Goal: Information Seeking & Learning: Check status

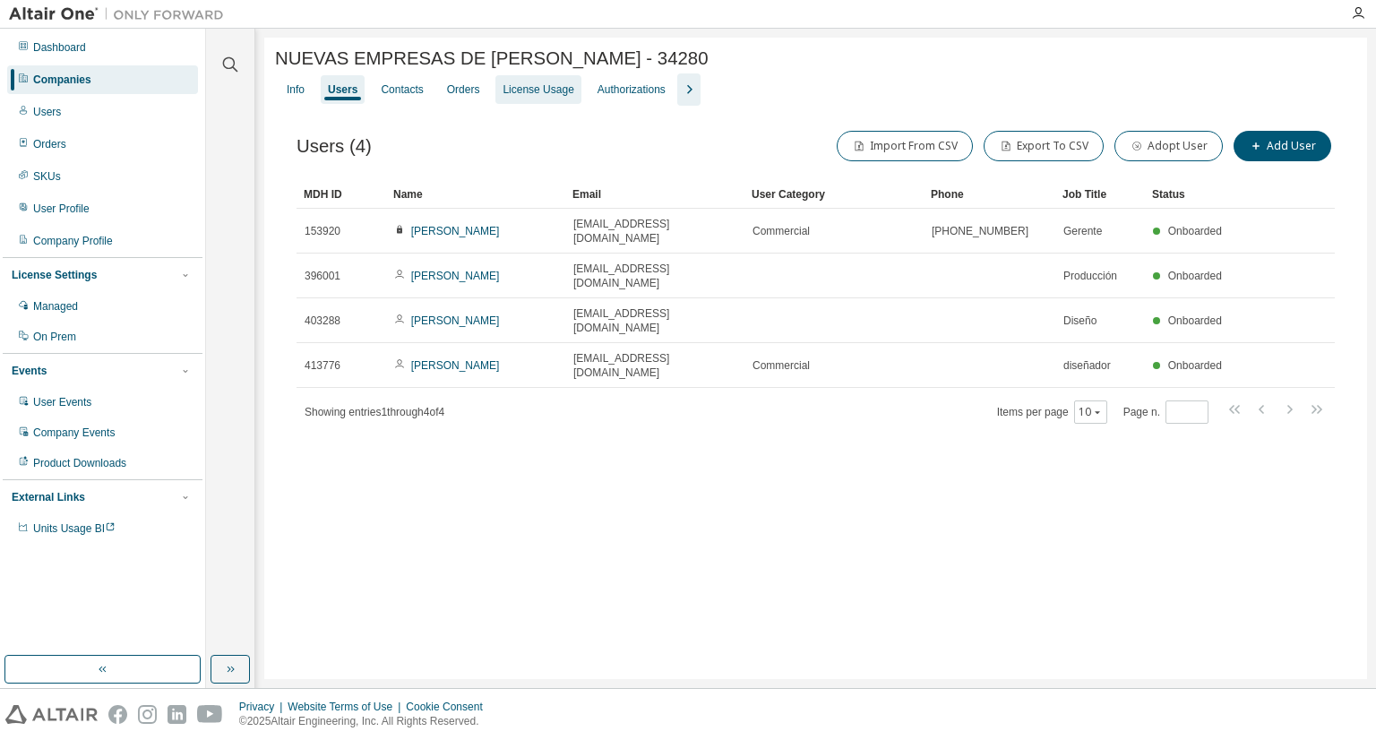
click at [509, 94] on div "License Usage" at bounding box center [538, 89] width 71 height 14
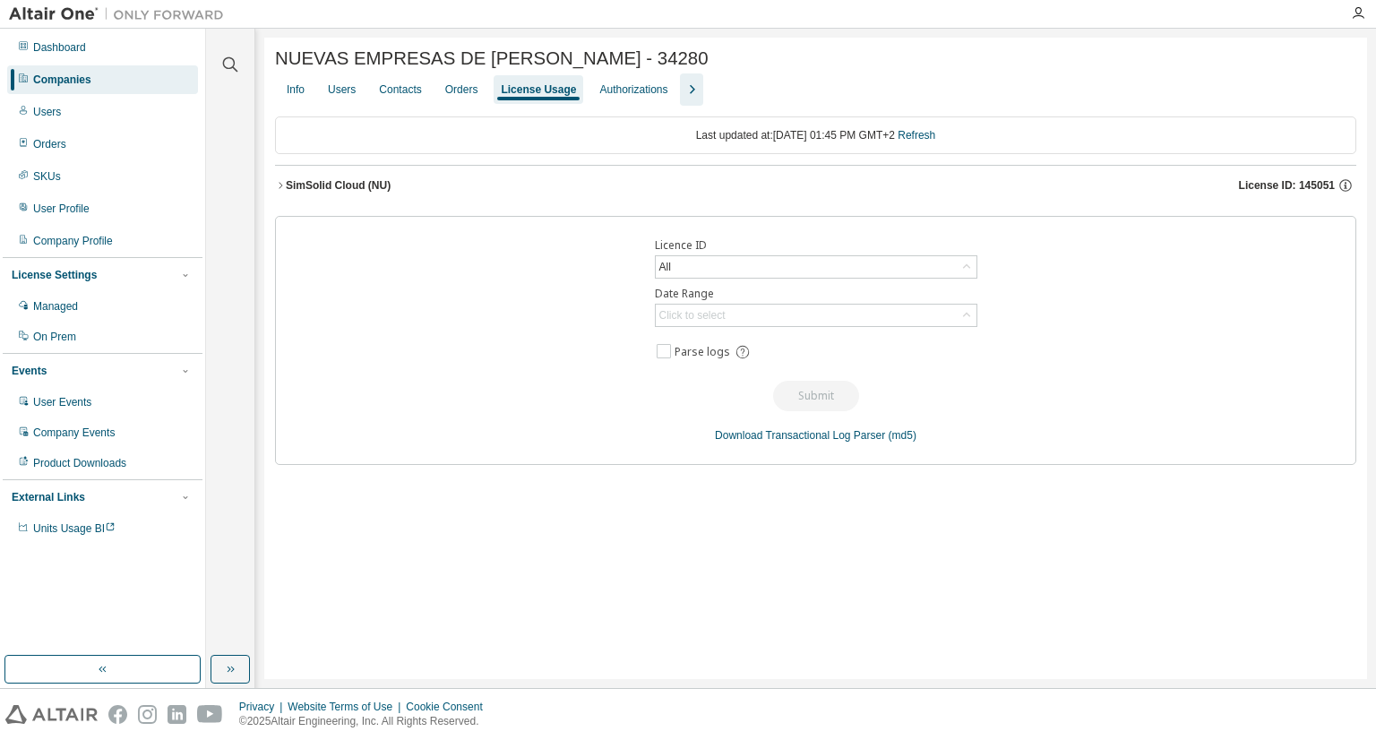
click at [345, 186] on div "SimSolid Cloud (NU)" at bounding box center [338, 185] width 105 height 14
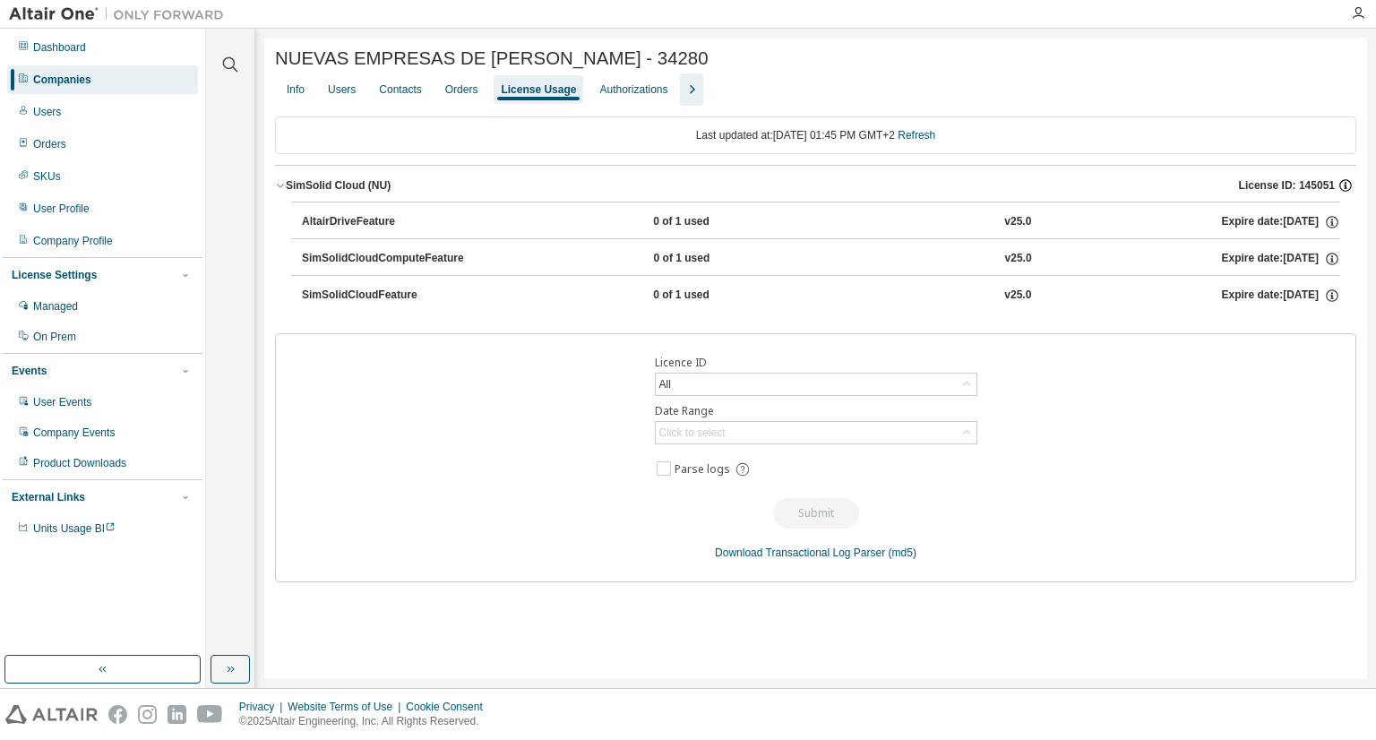
click at [1347, 192] on icon "button" at bounding box center [1345, 185] width 16 height 16
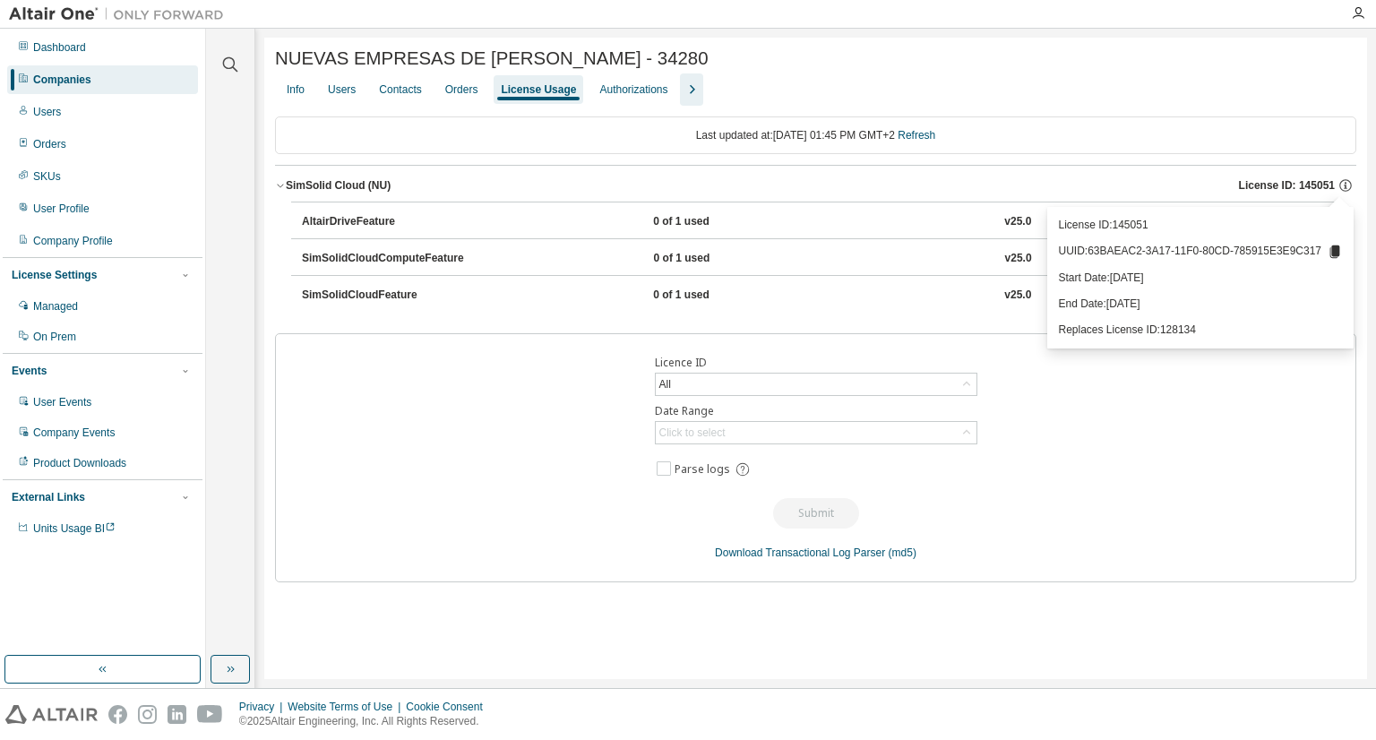
click at [1313, 202] on button "SimSolid Cloud (NU) License ID: 145051" at bounding box center [815, 185] width 1081 height 39
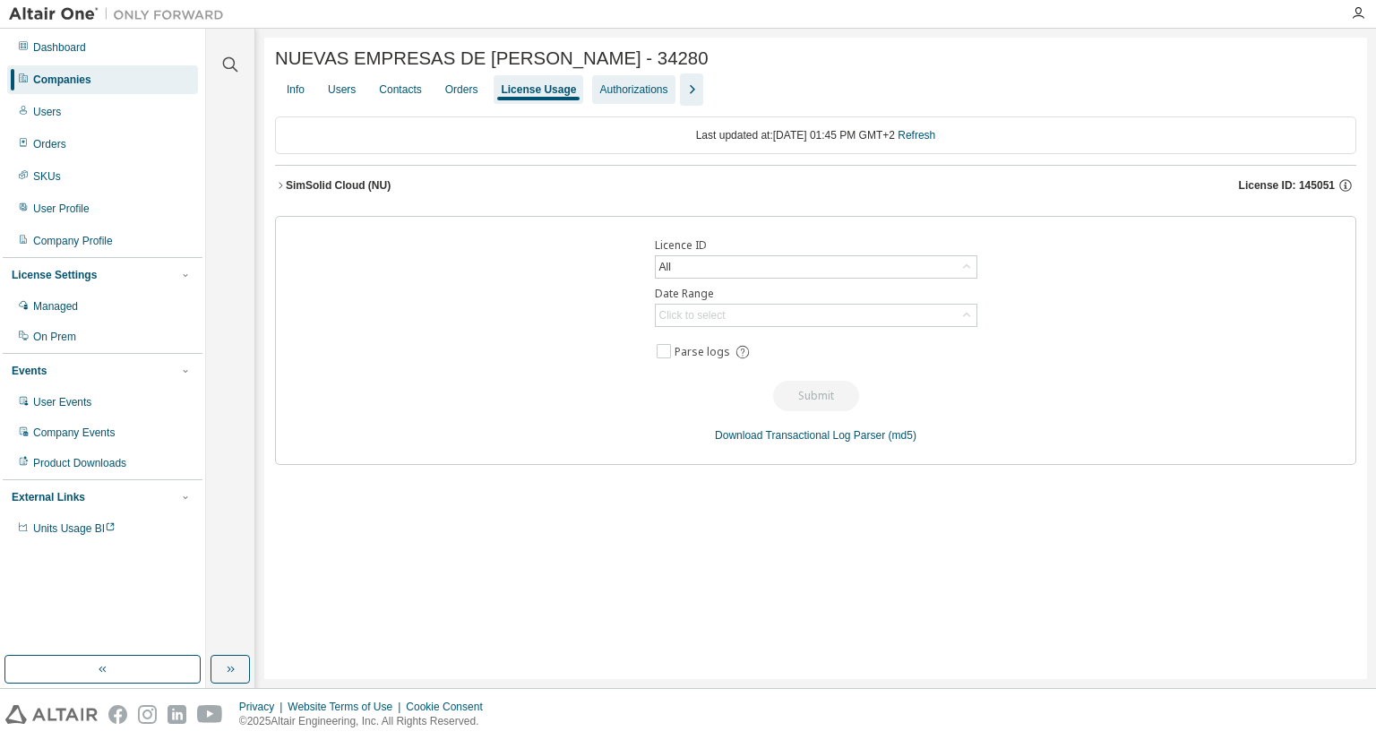
click at [615, 101] on div "Authorizations" at bounding box center [633, 89] width 82 height 29
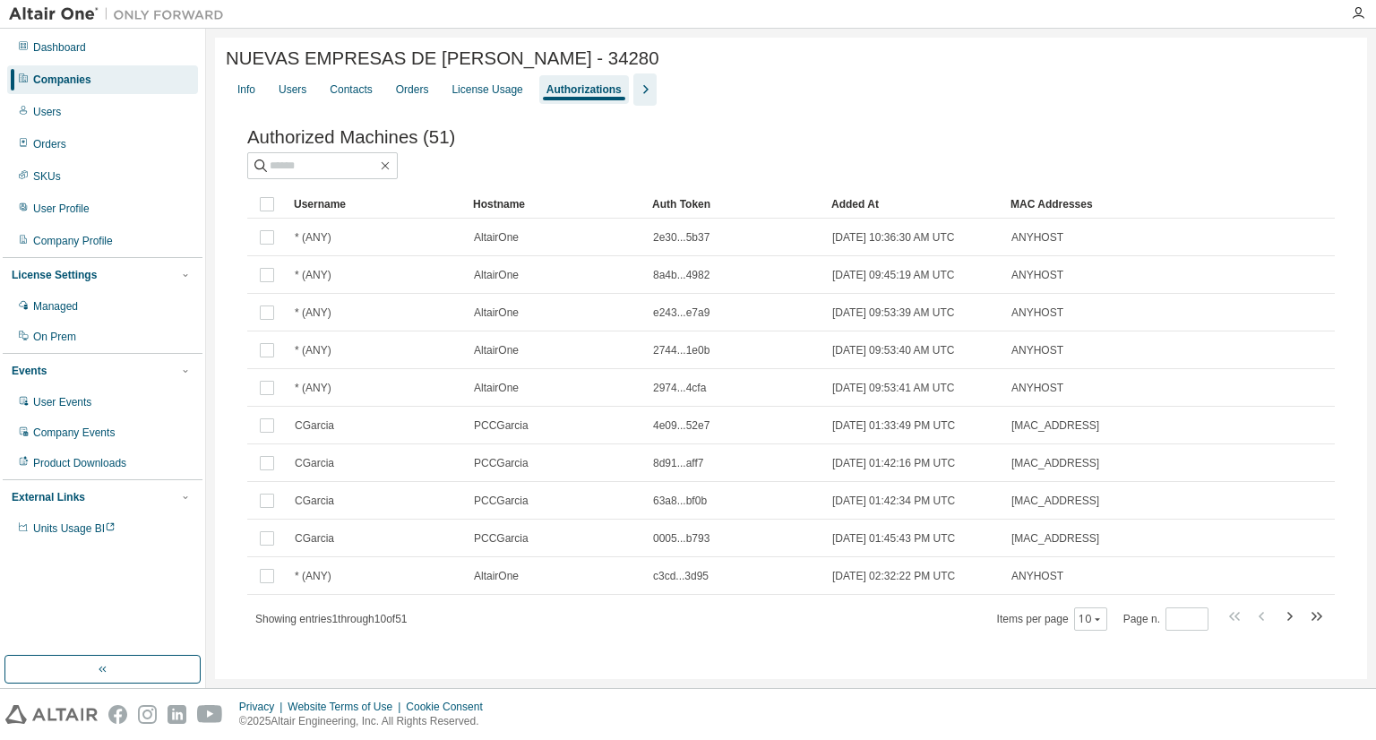
click at [634, 99] on icon "button" at bounding box center [644, 89] width 21 height 21
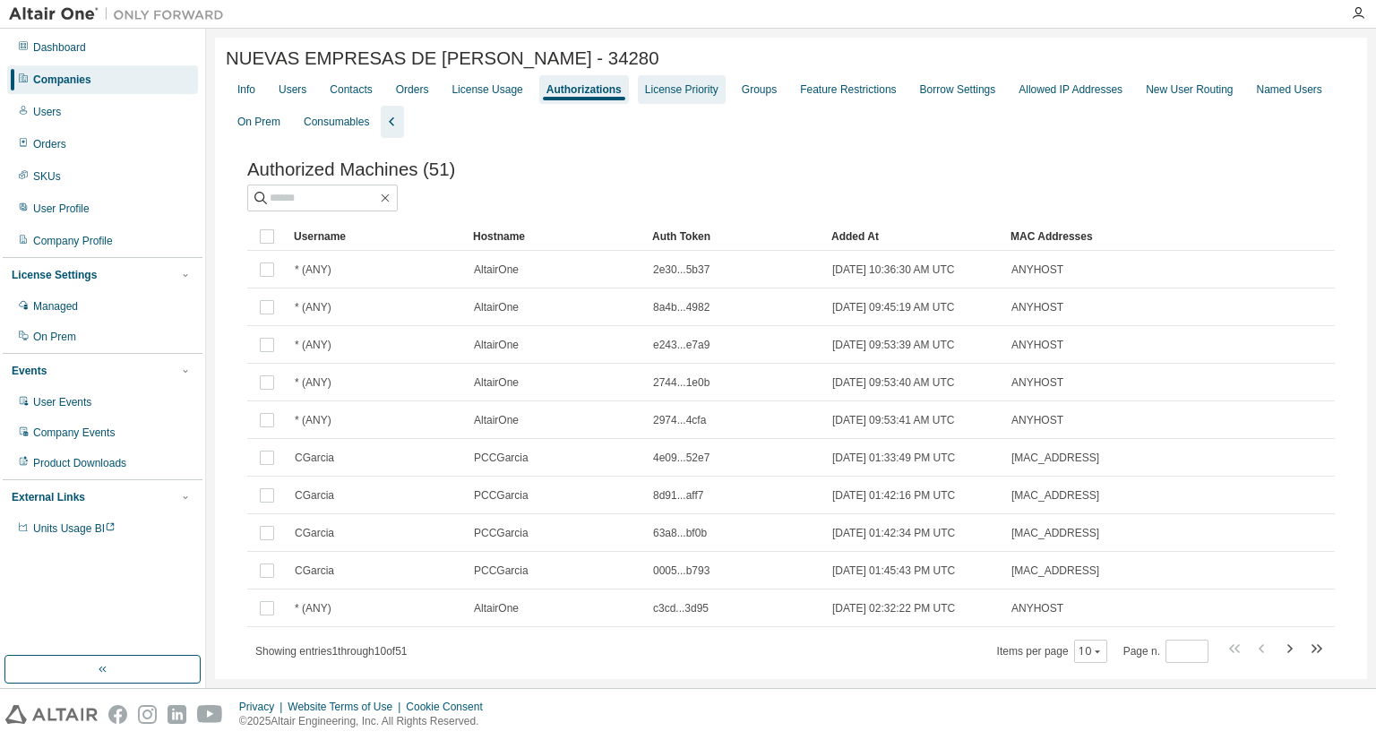
click at [686, 94] on div "License Priority" at bounding box center [681, 89] width 73 height 14
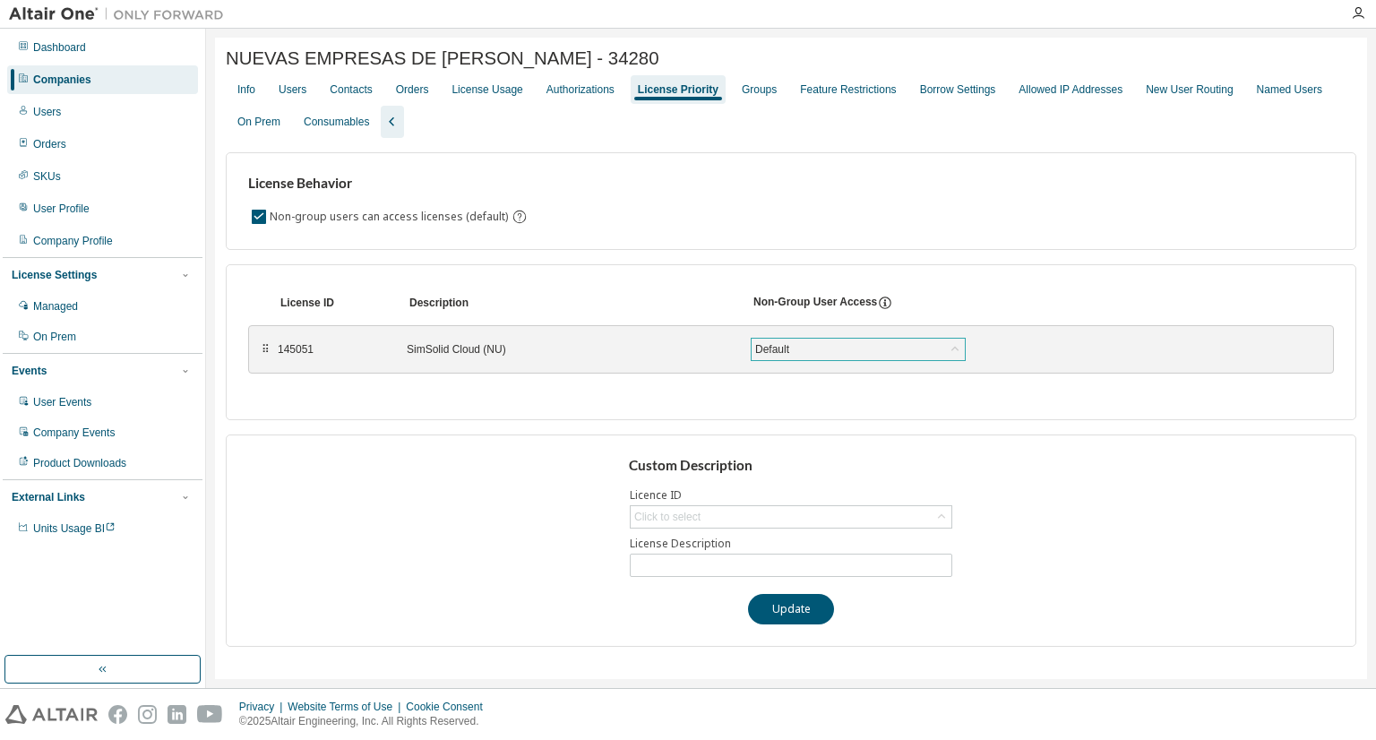
click at [819, 354] on div "Default" at bounding box center [858, 349] width 213 height 21
click at [757, 91] on div "Groups" at bounding box center [759, 89] width 35 height 14
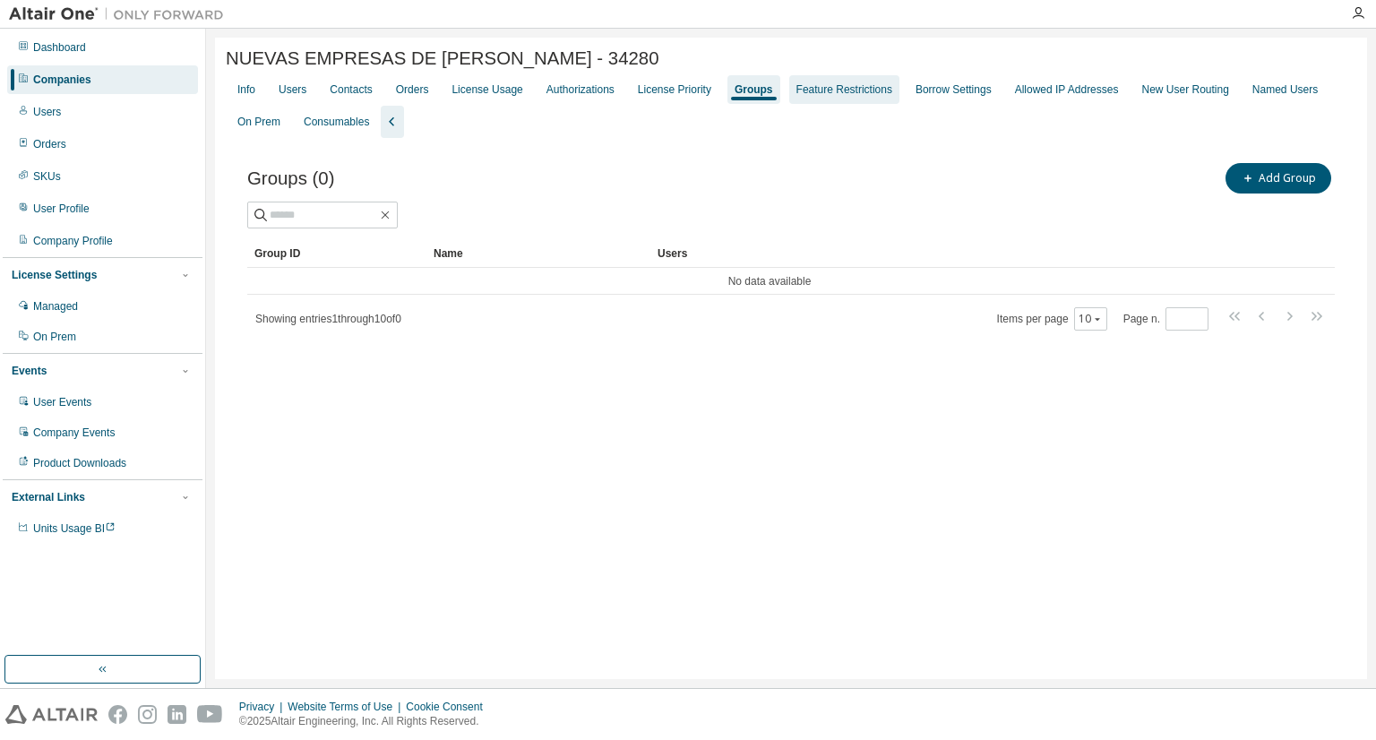
click at [819, 92] on div "Feature Restrictions" at bounding box center [844, 89] width 96 height 14
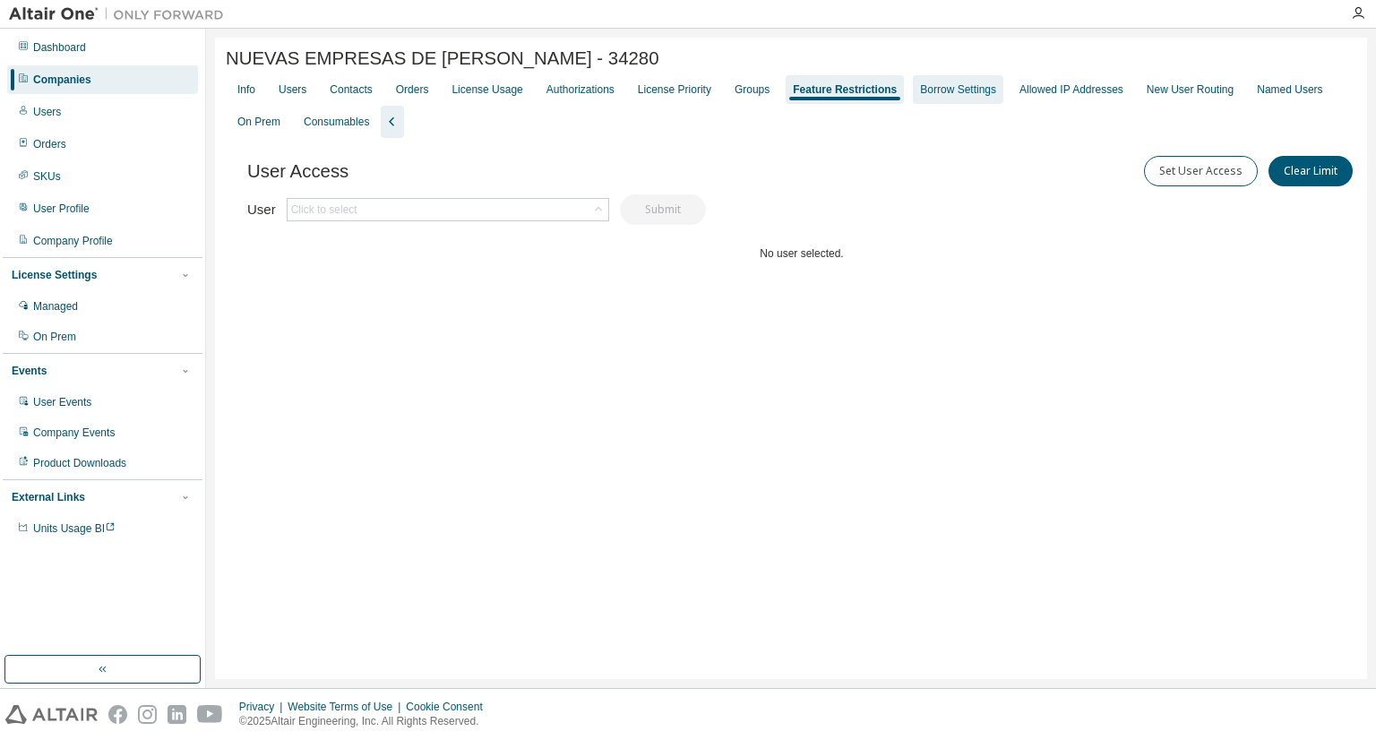
click at [931, 80] on div "Borrow Settings" at bounding box center [958, 89] width 90 height 29
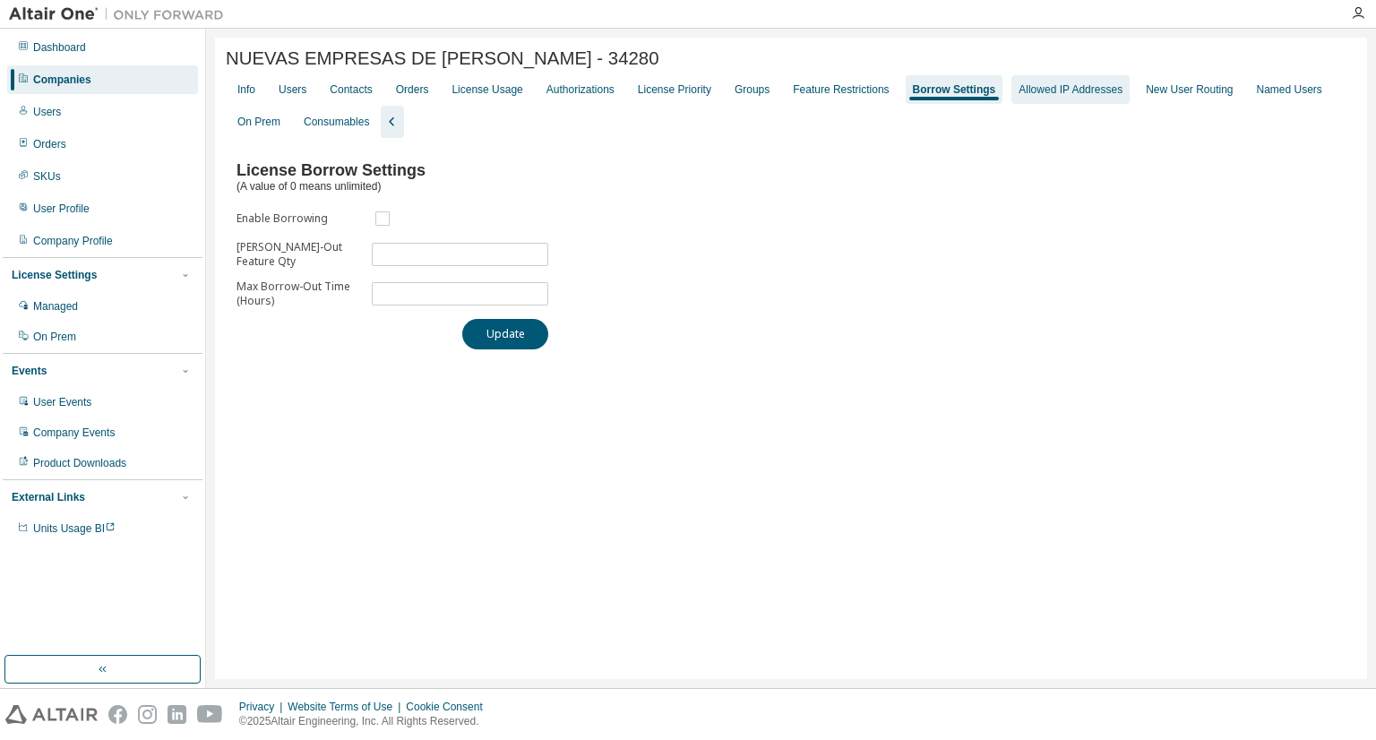
click at [1011, 83] on div "Allowed IP Addresses" at bounding box center [1070, 89] width 118 height 29
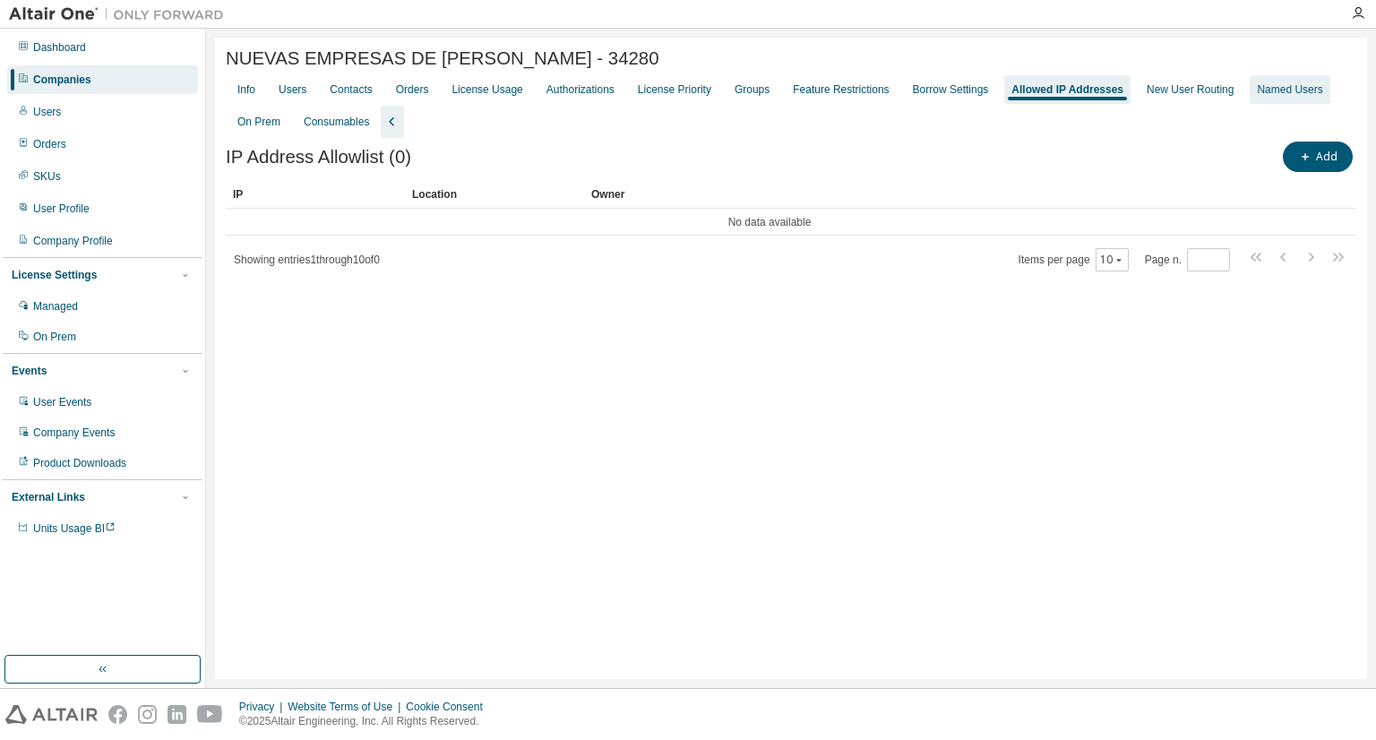
click at [1250, 90] on div "Named Users" at bounding box center [1290, 89] width 80 height 29
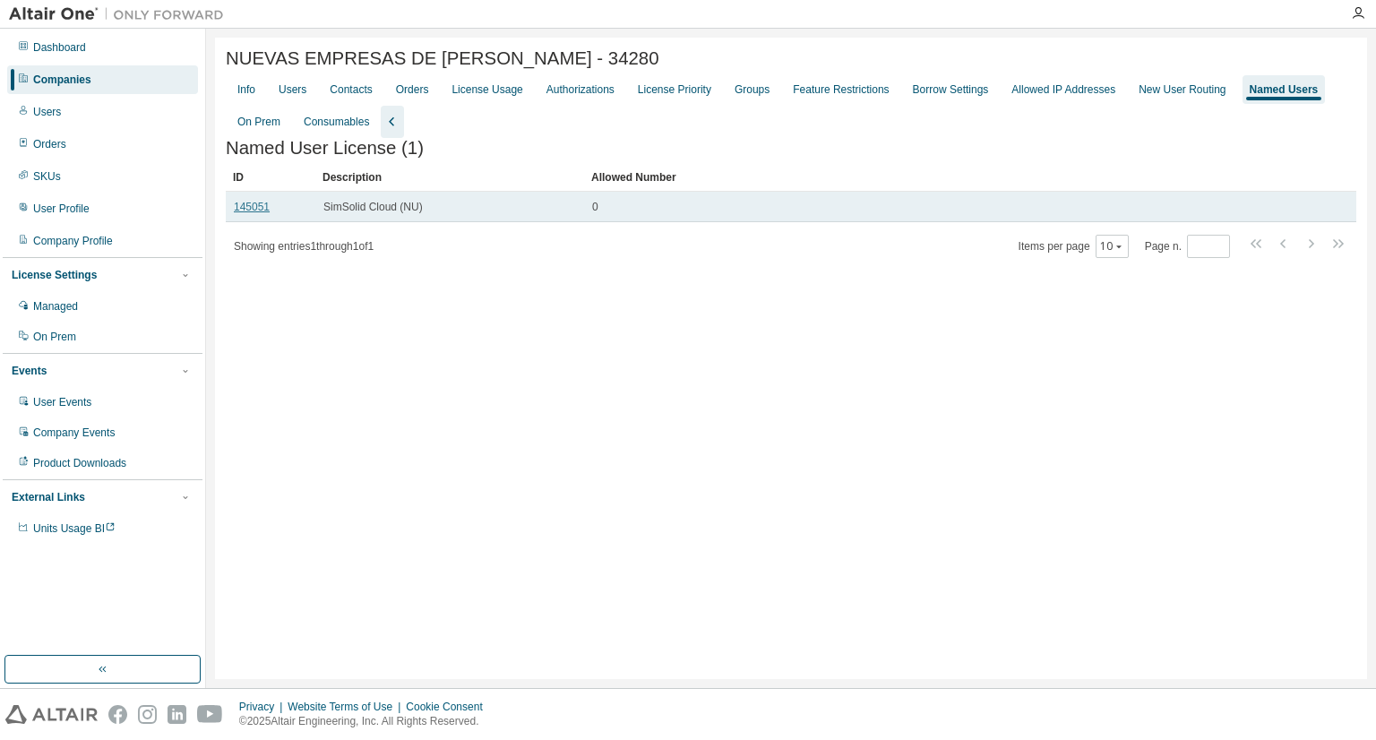
click at [245, 213] on link "145051" at bounding box center [252, 207] width 36 height 13
